Goal: Find contact information: Find contact information

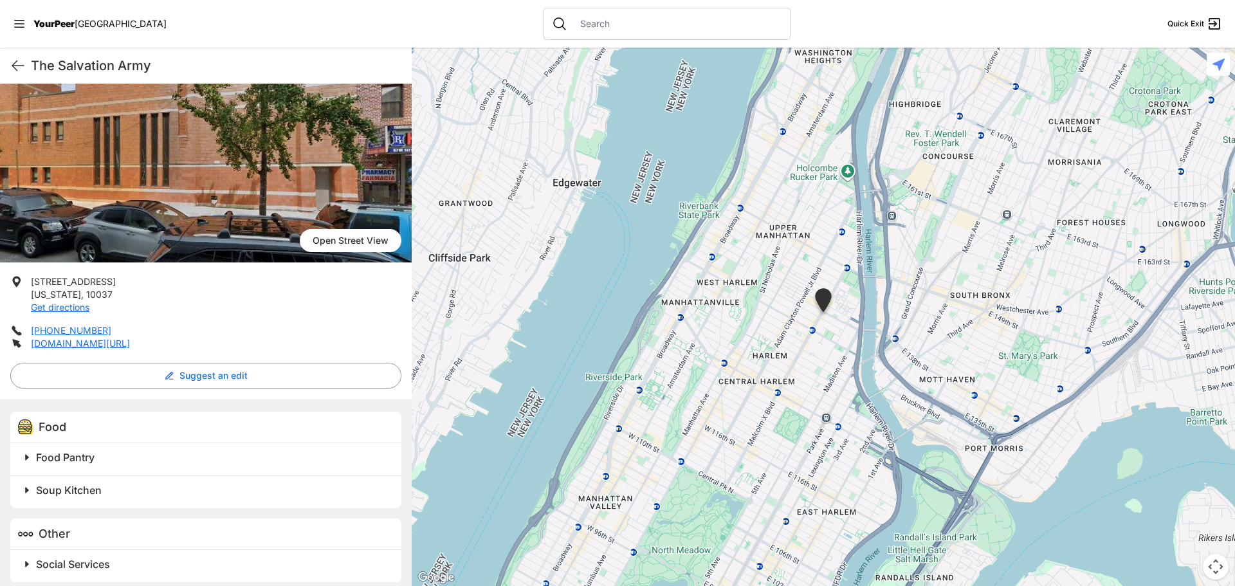
scroll to position [77, 0]
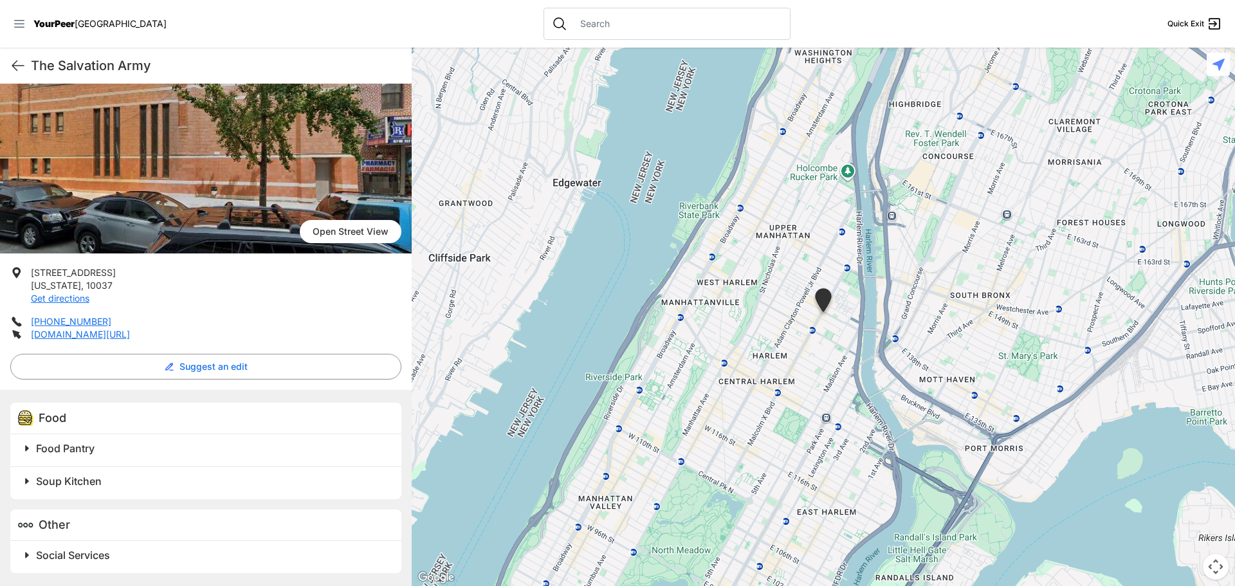
click at [19, 23] on icon at bounding box center [19, 23] width 13 height 13
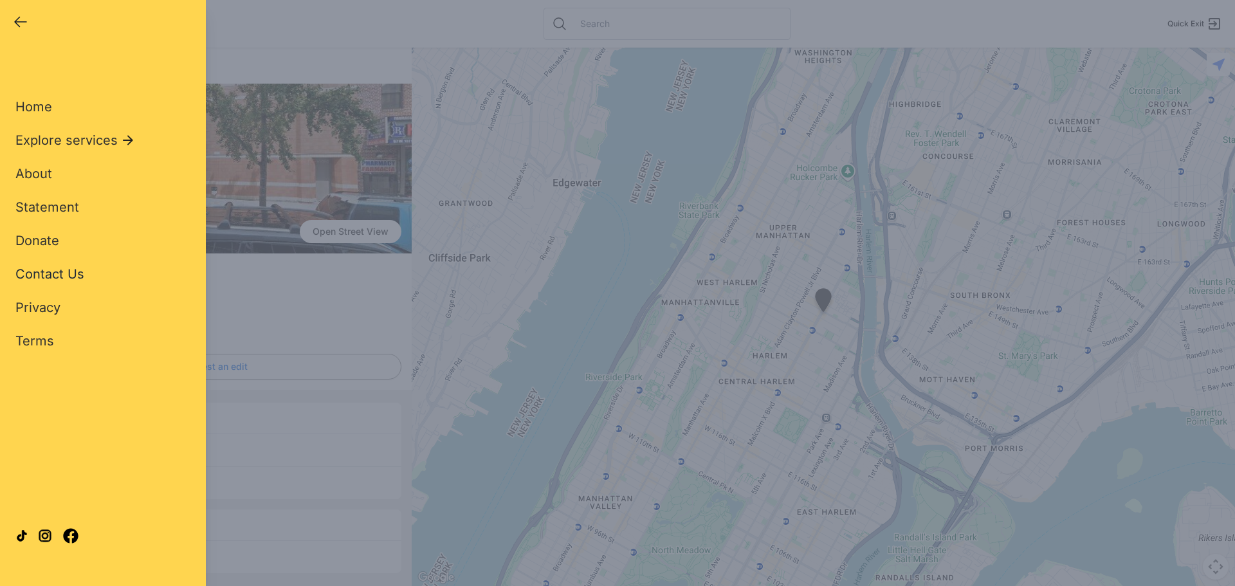
click at [58, 269] on span "Contact Us" at bounding box center [49, 273] width 69 height 15
